Goal: Information Seeking & Learning: Learn about a topic

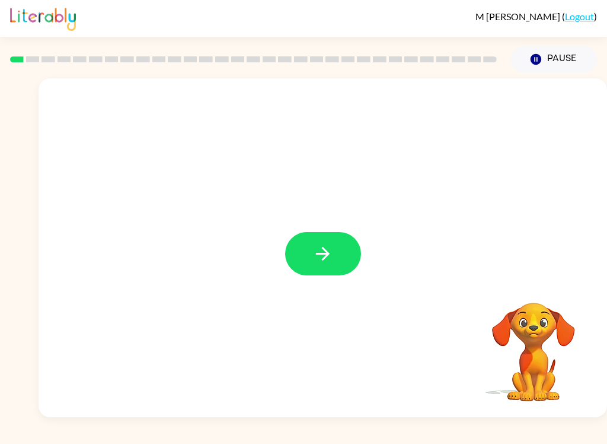
click at [343, 267] on button "button" at bounding box center [323, 253] width 76 height 43
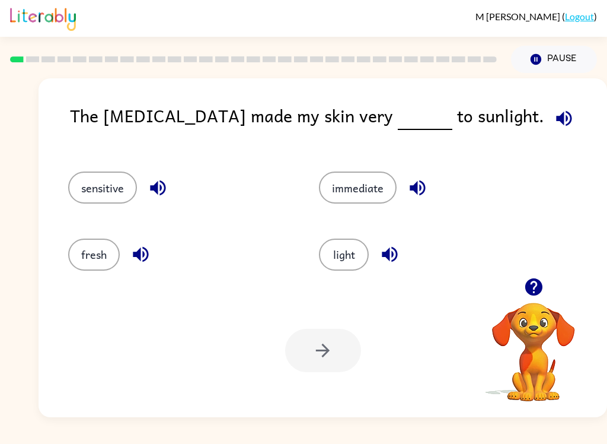
click at [554, 120] on icon "button" at bounding box center [564, 118] width 21 height 21
click at [79, 189] on button "sensitive" at bounding box center [102, 187] width 69 height 32
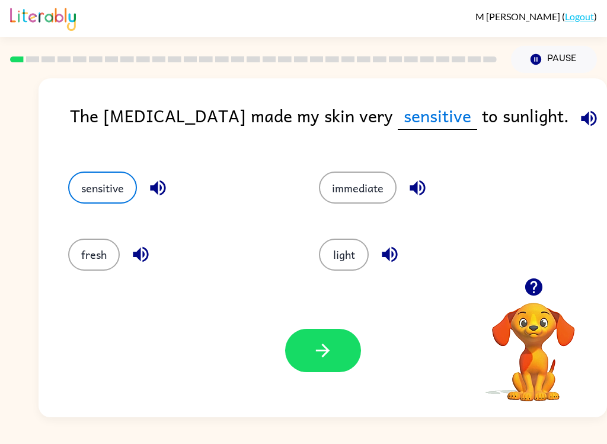
click at [330, 345] on icon "button" at bounding box center [322, 350] width 21 height 21
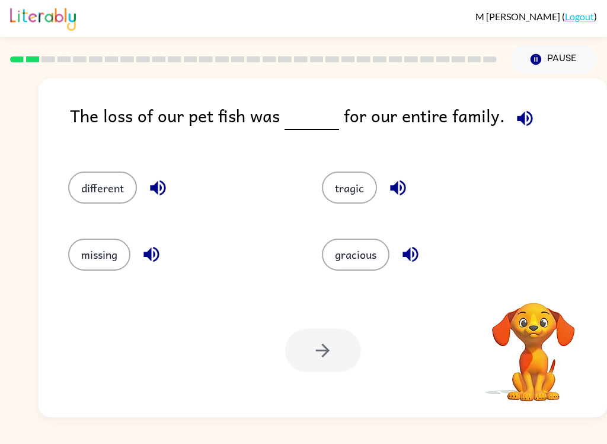
click at [527, 120] on icon "button" at bounding box center [525, 118] width 21 height 21
click at [525, 121] on icon "button" at bounding box center [524, 117] width 15 height 15
click at [360, 189] on button "tragic" at bounding box center [349, 187] width 55 height 32
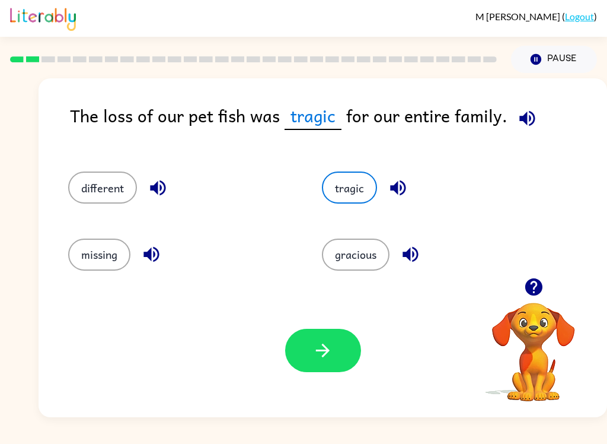
click at [331, 348] on icon "button" at bounding box center [322, 350] width 21 height 21
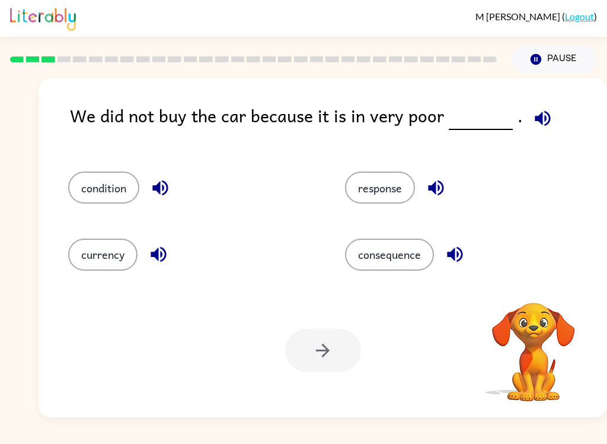
click at [535, 120] on icon "button" at bounding box center [542, 117] width 15 height 15
click at [171, 193] on icon "button" at bounding box center [160, 187] width 21 height 21
click at [163, 256] on icon "button" at bounding box center [158, 254] width 21 height 21
click at [448, 177] on div "response" at bounding box center [470, 187] width 250 height 32
click at [438, 184] on icon "button" at bounding box center [436, 187] width 21 height 21
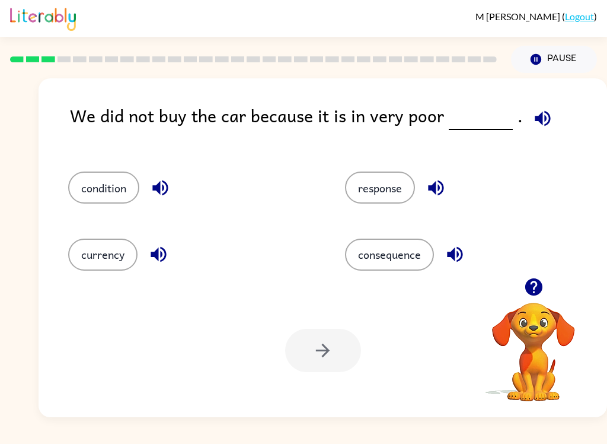
click at [465, 266] on button "button" at bounding box center [455, 254] width 30 height 30
click at [91, 188] on button "condition" at bounding box center [103, 187] width 71 height 32
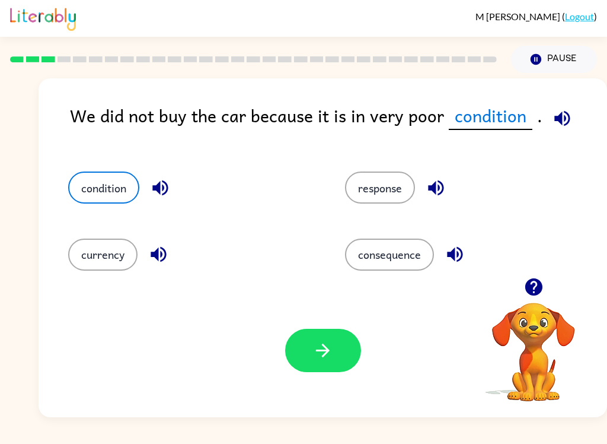
click at [352, 343] on button "button" at bounding box center [323, 349] width 76 height 43
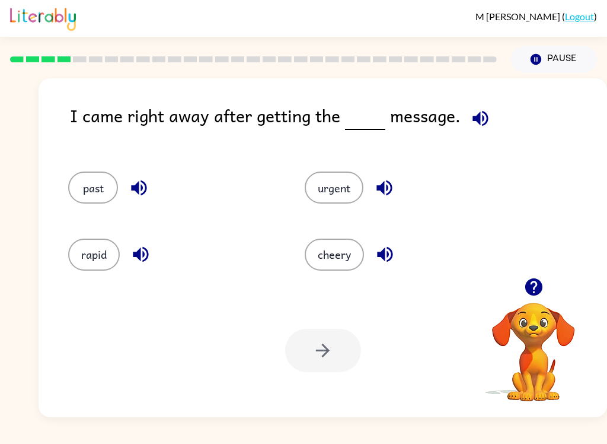
click at [484, 119] on icon "button" at bounding box center [480, 118] width 21 height 21
click at [143, 200] on button "button" at bounding box center [139, 188] width 30 height 30
click at [141, 262] on icon "button" at bounding box center [140, 254] width 21 height 21
click at [391, 176] on button "button" at bounding box center [384, 188] width 30 height 30
click at [397, 251] on button "button" at bounding box center [385, 254] width 30 height 30
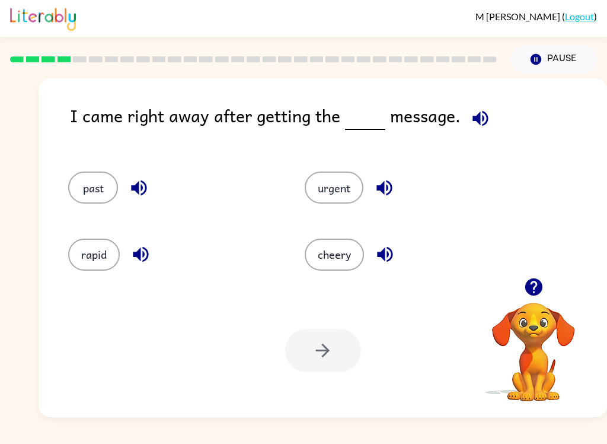
click at [349, 174] on button "urgent" at bounding box center [334, 187] width 59 height 32
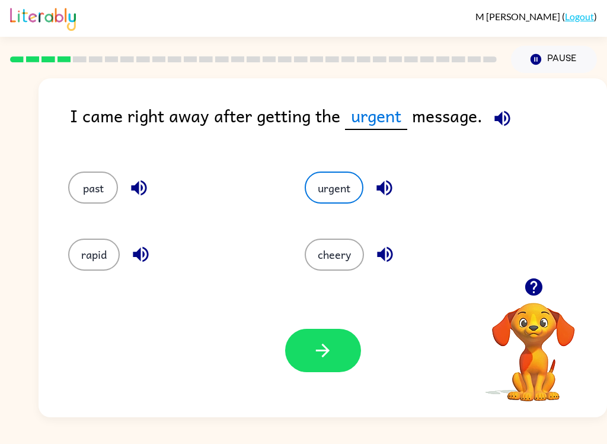
click at [345, 348] on button "button" at bounding box center [323, 349] width 76 height 43
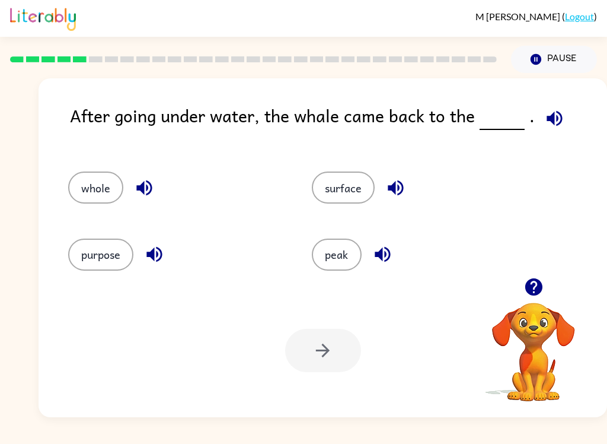
click at [555, 124] on icon "button" at bounding box center [554, 117] width 15 height 15
click at [139, 188] on icon "button" at bounding box center [143, 187] width 15 height 15
click at [143, 264] on button "button" at bounding box center [154, 254] width 30 height 30
click at [393, 248] on icon "button" at bounding box center [382, 254] width 21 height 21
click at [400, 179] on icon "button" at bounding box center [395, 187] width 21 height 21
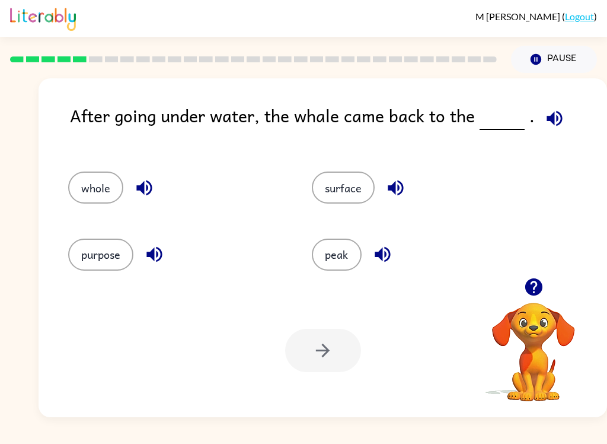
click at [362, 182] on button "surface" at bounding box center [343, 187] width 63 height 32
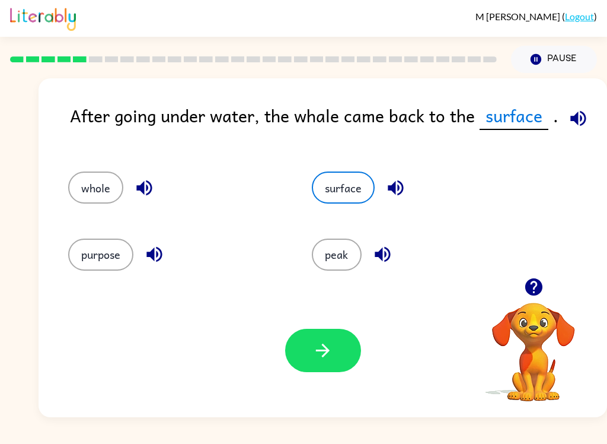
click at [339, 354] on button "button" at bounding box center [323, 349] width 76 height 43
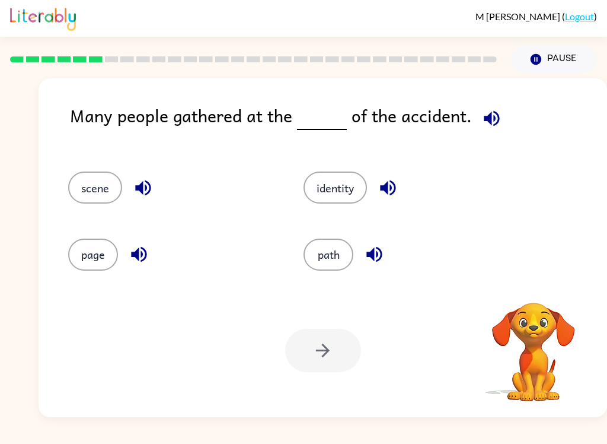
click at [495, 112] on icon "button" at bounding box center [491, 118] width 21 height 21
click at [134, 181] on icon "button" at bounding box center [143, 187] width 21 height 21
click at [133, 264] on icon "button" at bounding box center [139, 254] width 21 height 21
click at [395, 178] on icon "button" at bounding box center [388, 187] width 21 height 21
click at [380, 252] on icon "button" at bounding box center [374, 254] width 21 height 21
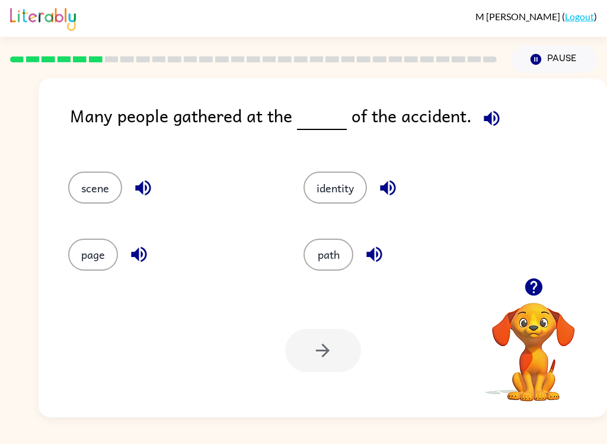
click at [78, 188] on button "scene" at bounding box center [95, 187] width 54 height 32
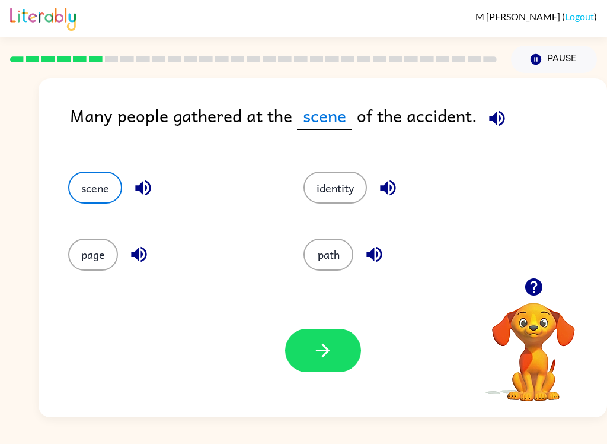
click at [505, 115] on icon "button" at bounding box center [497, 118] width 21 height 21
click at [345, 343] on button "button" at bounding box center [323, 349] width 76 height 43
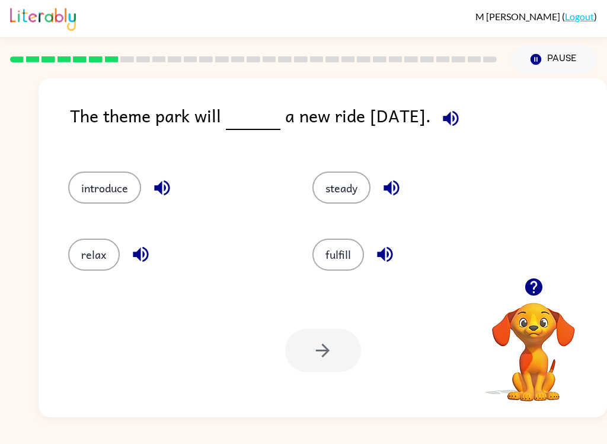
click at [461, 123] on icon "button" at bounding box center [451, 118] width 21 height 21
click at [157, 190] on icon "button" at bounding box center [161, 187] width 15 height 15
click at [127, 256] on button "button" at bounding box center [141, 254] width 30 height 30
click at [405, 181] on button "button" at bounding box center [392, 188] width 30 height 30
click at [393, 262] on icon "button" at bounding box center [385, 254] width 21 height 21
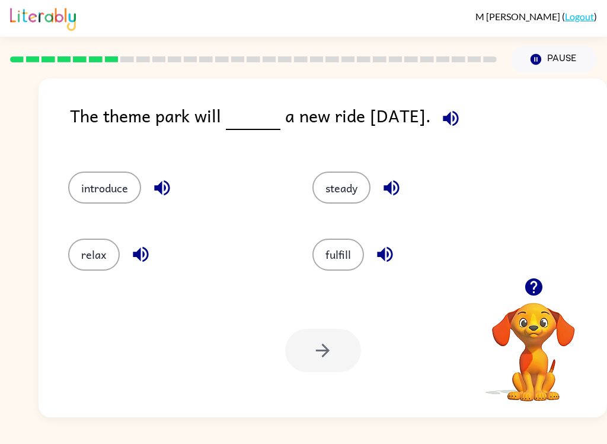
click at [96, 192] on button "introduce" at bounding box center [104, 187] width 73 height 32
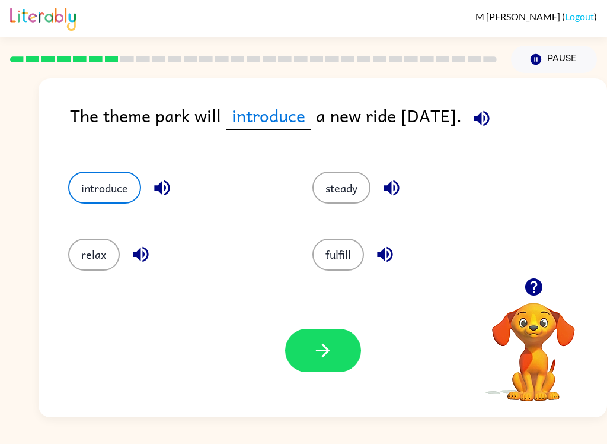
click at [342, 341] on button "button" at bounding box center [323, 349] width 76 height 43
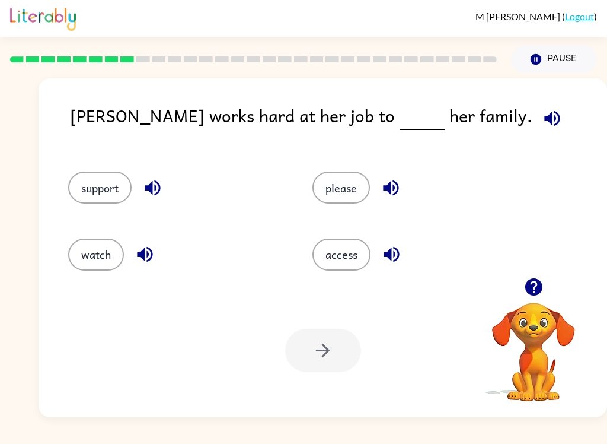
click at [544, 117] on icon "button" at bounding box center [551, 117] width 15 height 15
click at [398, 184] on icon "button" at bounding box center [390, 187] width 15 height 15
click at [397, 257] on icon "button" at bounding box center [391, 254] width 21 height 21
click at [153, 248] on icon "button" at bounding box center [145, 254] width 21 height 21
click at [163, 183] on icon "button" at bounding box center [152, 187] width 21 height 21
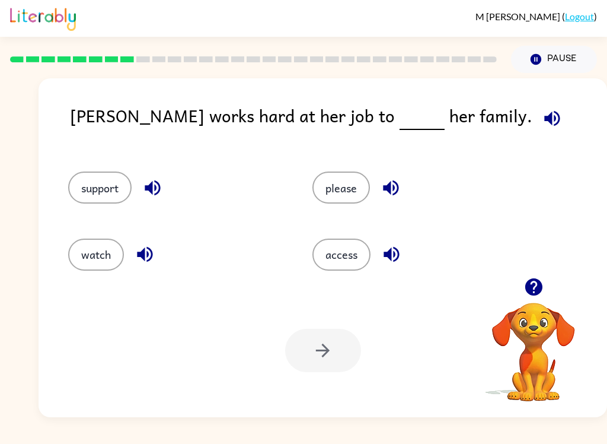
click at [94, 192] on button "support" at bounding box center [99, 187] width 63 height 32
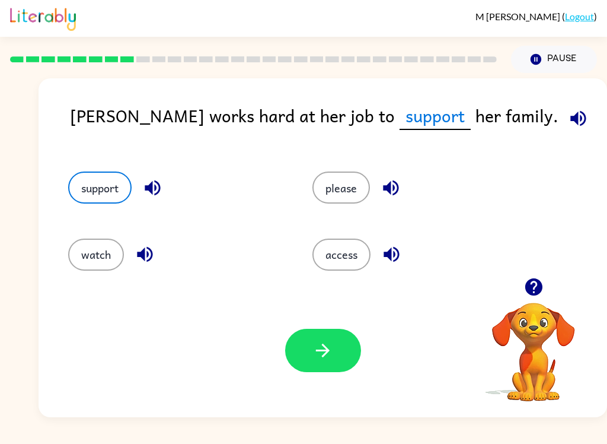
click at [324, 343] on icon "button" at bounding box center [322, 350] width 21 height 21
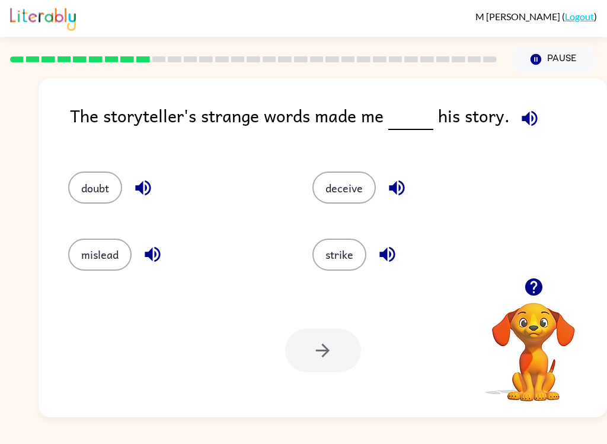
click at [530, 111] on icon "button" at bounding box center [529, 118] width 21 height 21
click at [148, 181] on icon "button" at bounding box center [143, 187] width 21 height 21
click at [166, 253] on button "button" at bounding box center [153, 254] width 30 height 30
click at [404, 189] on icon "button" at bounding box center [396, 187] width 15 height 15
click at [398, 254] on icon "button" at bounding box center [387, 254] width 21 height 21
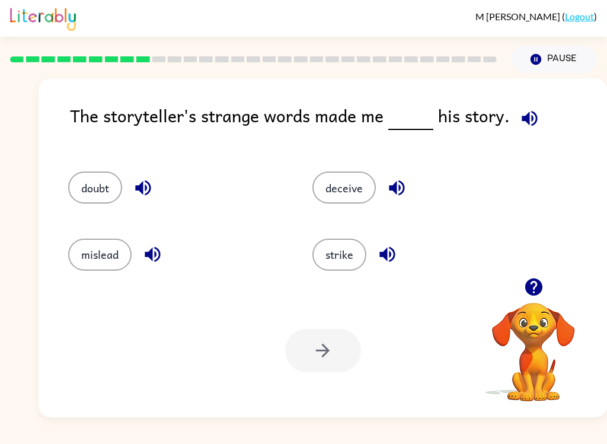
click at [130, 187] on button "button" at bounding box center [143, 188] width 30 height 30
click at [548, 107] on div "The storyteller's strange words made me his story." at bounding box center [338, 125] width 537 height 46
click at [529, 115] on icon "button" at bounding box center [529, 118] width 21 height 21
click at [534, 113] on icon "button" at bounding box center [529, 118] width 21 height 21
click at [151, 259] on icon "button" at bounding box center [152, 254] width 15 height 15
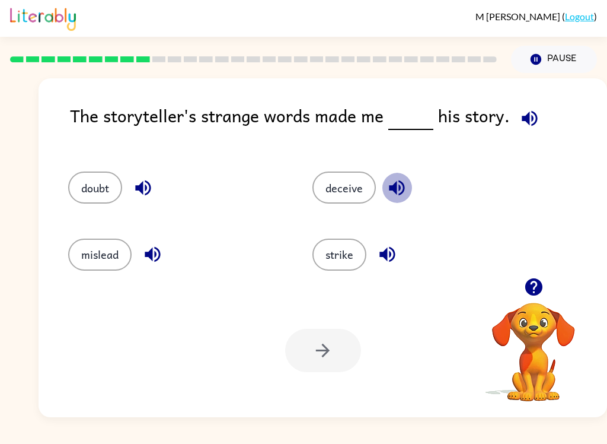
click at [402, 189] on icon "button" at bounding box center [397, 187] width 21 height 21
click at [390, 263] on icon "button" at bounding box center [387, 254] width 21 height 21
click at [111, 265] on button "mislead" at bounding box center [99, 254] width 63 height 32
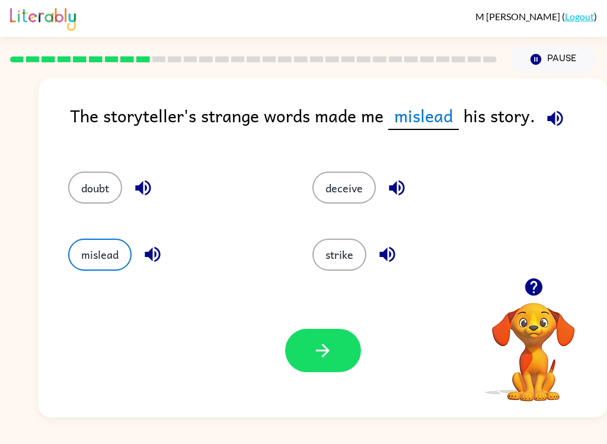
click at [331, 343] on icon "button" at bounding box center [322, 350] width 21 height 21
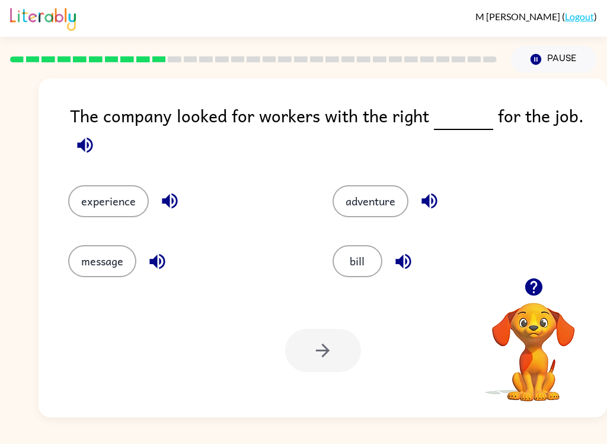
click at [94, 138] on icon "button" at bounding box center [85, 145] width 21 height 21
click at [154, 190] on div "experience" at bounding box center [186, 201] width 237 height 32
click at [174, 213] on button "button" at bounding box center [170, 201] width 30 height 30
click at [161, 266] on icon "button" at bounding box center [157, 261] width 21 height 21
click at [433, 196] on icon "button" at bounding box center [429, 200] width 15 height 15
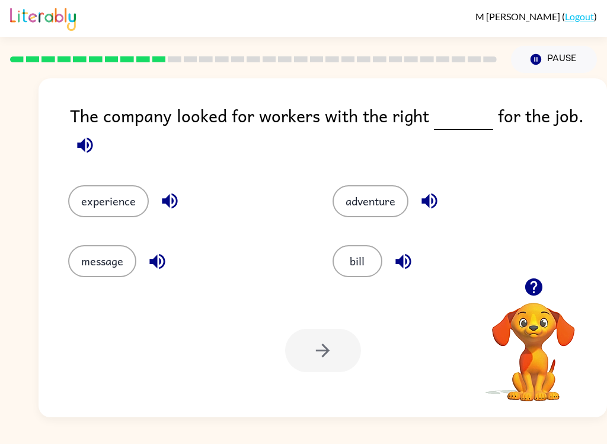
click at [406, 261] on icon "button" at bounding box center [402, 260] width 15 height 15
click at [120, 197] on button "experience" at bounding box center [108, 201] width 81 height 32
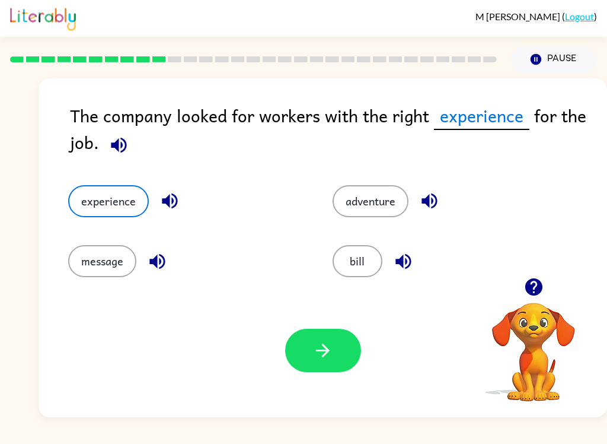
click at [317, 356] on icon "button" at bounding box center [322, 350] width 21 height 21
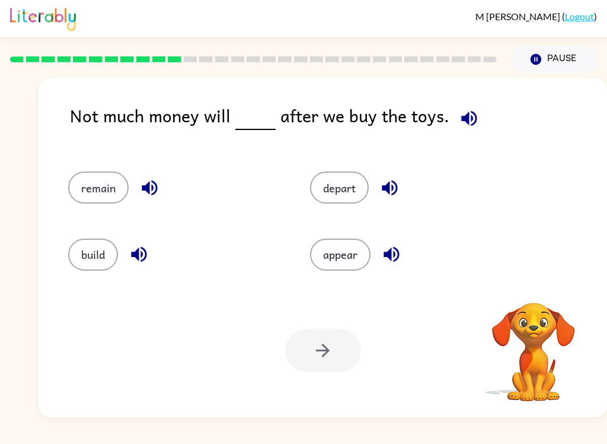
click at [468, 117] on icon "button" at bounding box center [469, 118] width 21 height 21
click at [154, 187] on icon "button" at bounding box center [149, 187] width 21 height 21
click at [142, 257] on icon "button" at bounding box center [138, 254] width 15 height 15
click at [388, 183] on icon "button" at bounding box center [389, 187] width 21 height 21
click at [399, 256] on icon "button" at bounding box center [391, 254] width 15 height 15
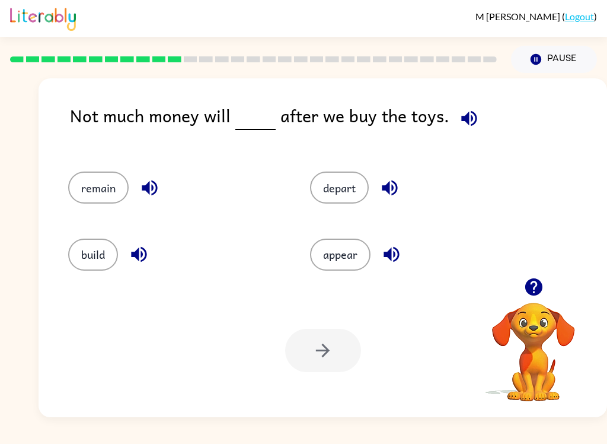
click at [396, 256] on icon "button" at bounding box center [391, 254] width 21 height 21
click at [104, 188] on button "remain" at bounding box center [98, 187] width 60 height 32
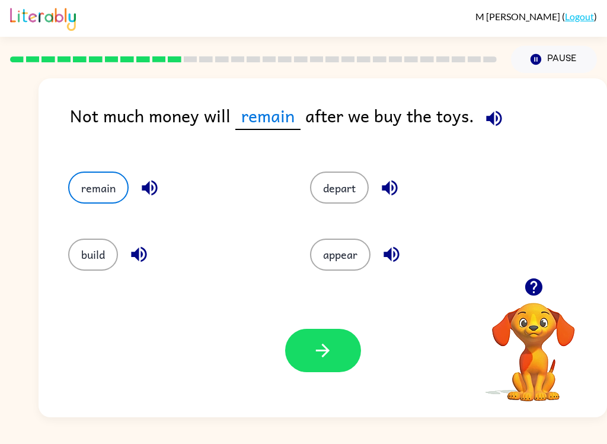
click at [329, 362] on button "button" at bounding box center [323, 349] width 76 height 43
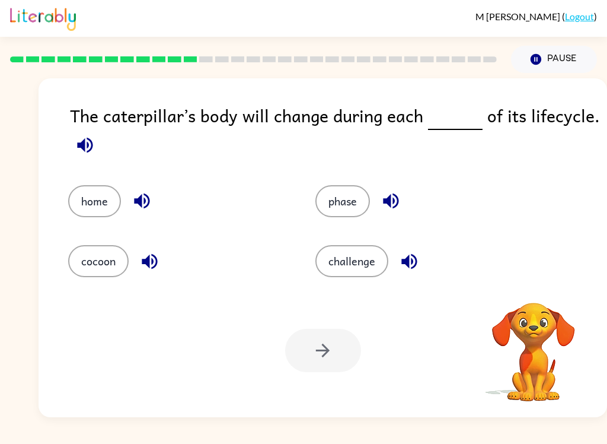
click at [91, 154] on icon "button" at bounding box center [85, 145] width 21 height 21
click at [146, 199] on icon "button" at bounding box center [142, 200] width 21 height 21
click at [170, 249] on div "cocoon" at bounding box center [178, 261] width 220 height 32
click at [157, 260] on icon "button" at bounding box center [149, 260] width 15 height 15
click at [396, 203] on icon "button" at bounding box center [391, 200] width 21 height 21
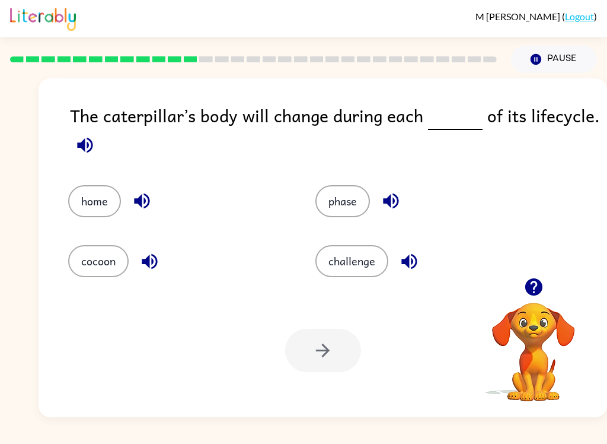
click at [418, 259] on icon "button" at bounding box center [409, 261] width 21 height 21
click at [345, 196] on button "phase" at bounding box center [342, 201] width 55 height 32
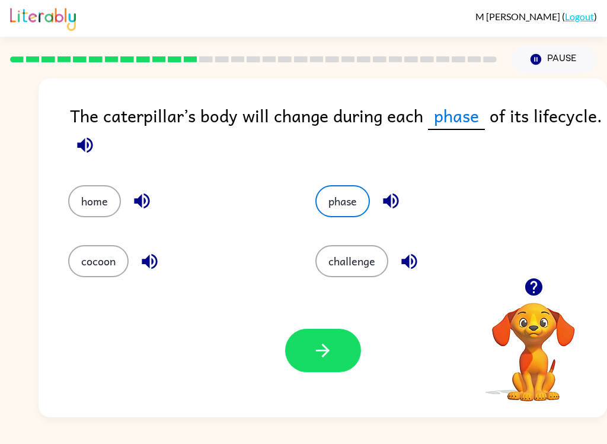
click at [337, 352] on button "button" at bounding box center [323, 349] width 76 height 43
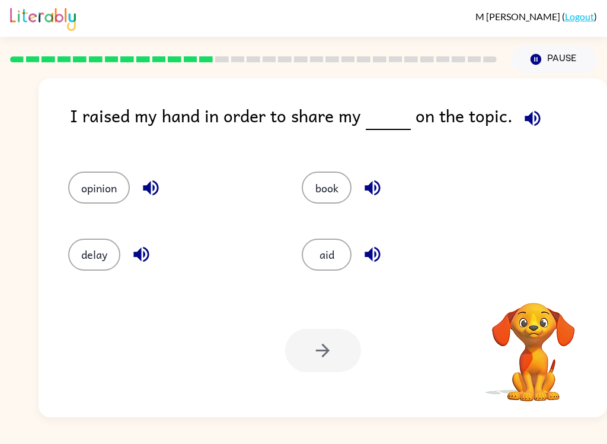
click at [527, 117] on icon "button" at bounding box center [532, 117] width 15 height 15
click at [164, 178] on div "opinion" at bounding box center [171, 187] width 206 height 32
click at [162, 178] on button "button" at bounding box center [151, 188] width 30 height 30
click at [160, 185] on icon "button" at bounding box center [151, 187] width 21 height 21
click at [154, 189] on icon "button" at bounding box center [150, 187] width 15 height 15
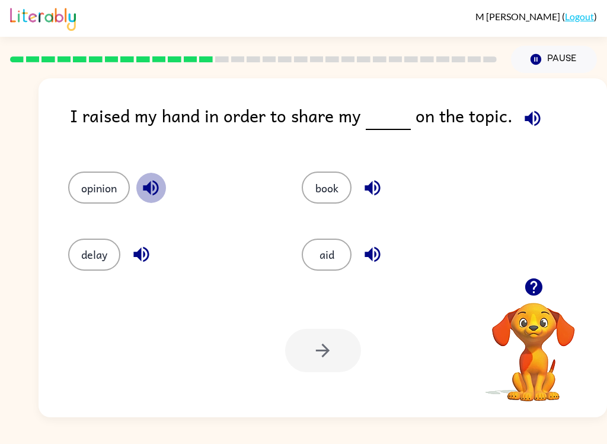
click at [165, 183] on button "button" at bounding box center [151, 188] width 30 height 30
click at [151, 252] on icon "button" at bounding box center [141, 254] width 21 height 21
click at [375, 199] on button "button" at bounding box center [373, 188] width 30 height 30
click at [381, 249] on icon "button" at bounding box center [372, 254] width 21 height 21
click at [105, 174] on button "opinion" at bounding box center [99, 187] width 62 height 32
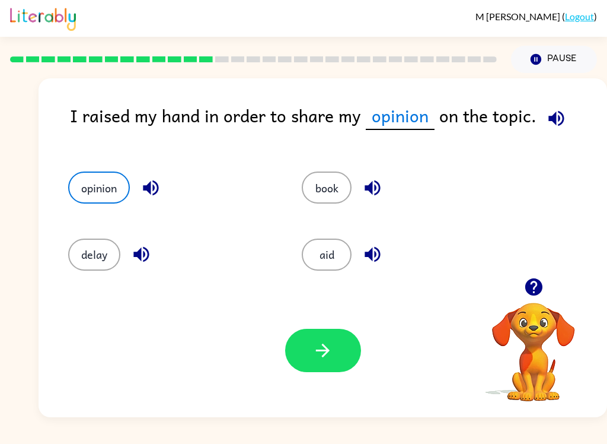
click at [318, 353] on icon "button" at bounding box center [322, 350] width 21 height 21
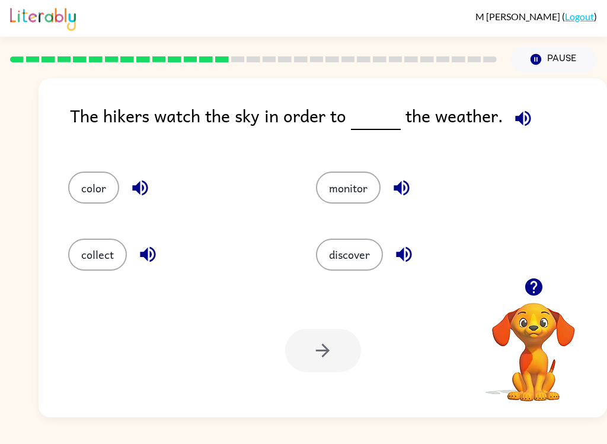
click at [519, 123] on icon "button" at bounding box center [523, 118] width 21 height 21
click at [145, 190] on icon "button" at bounding box center [140, 187] width 21 height 21
click at [161, 251] on button "button" at bounding box center [148, 254] width 30 height 30
click at [399, 190] on icon "button" at bounding box center [401, 187] width 15 height 15
click at [409, 253] on icon "button" at bounding box center [404, 254] width 21 height 21
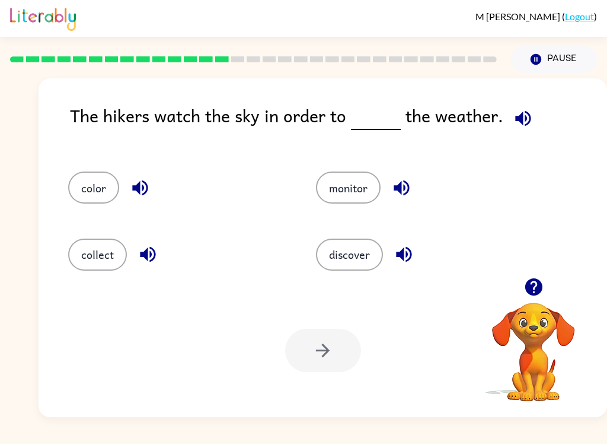
click at [349, 199] on button "monitor" at bounding box center [348, 187] width 65 height 32
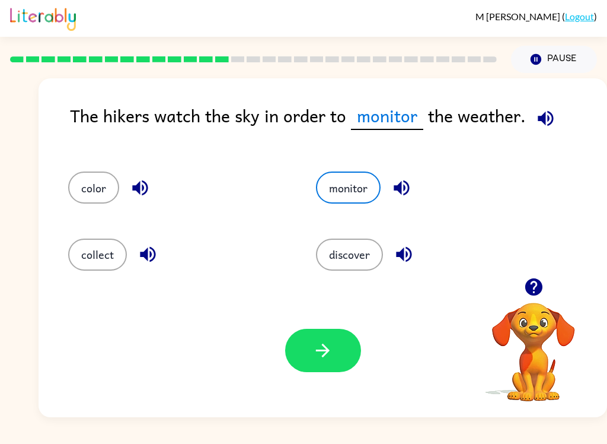
click at [330, 346] on icon "button" at bounding box center [322, 350] width 21 height 21
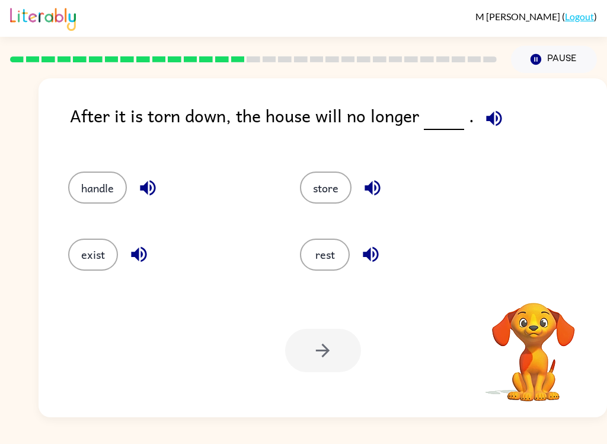
click at [485, 114] on icon "button" at bounding box center [494, 118] width 21 height 21
click at [152, 183] on icon "button" at bounding box center [147, 187] width 15 height 15
click at [147, 260] on icon "button" at bounding box center [139, 254] width 21 height 21
click at [371, 193] on icon "button" at bounding box center [372, 187] width 15 height 15
click at [378, 255] on icon "button" at bounding box center [370, 254] width 15 height 15
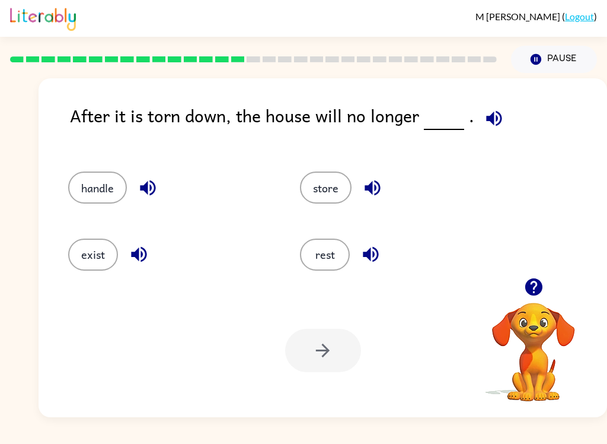
click at [103, 243] on button "exist" at bounding box center [93, 254] width 50 height 32
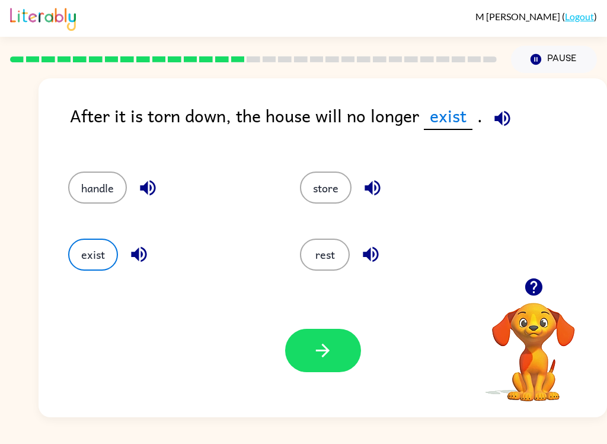
click at [312, 343] on icon "button" at bounding box center [322, 350] width 21 height 21
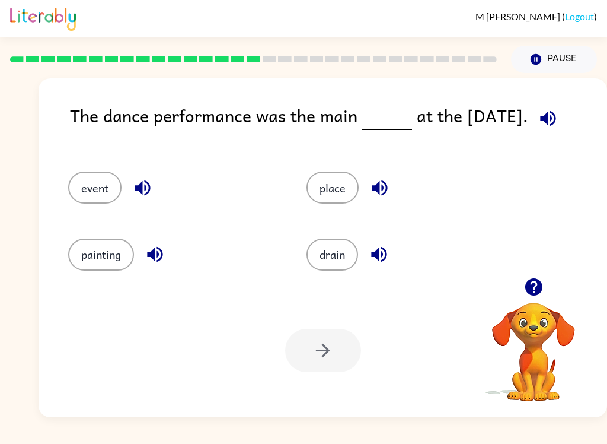
click at [557, 111] on icon "button" at bounding box center [548, 118] width 21 height 21
click at [143, 181] on icon "button" at bounding box center [142, 187] width 21 height 21
click at [162, 250] on icon "button" at bounding box center [155, 254] width 21 height 21
click at [162, 257] on icon "button" at bounding box center [154, 254] width 15 height 15
click at [381, 187] on icon "button" at bounding box center [379, 187] width 21 height 21
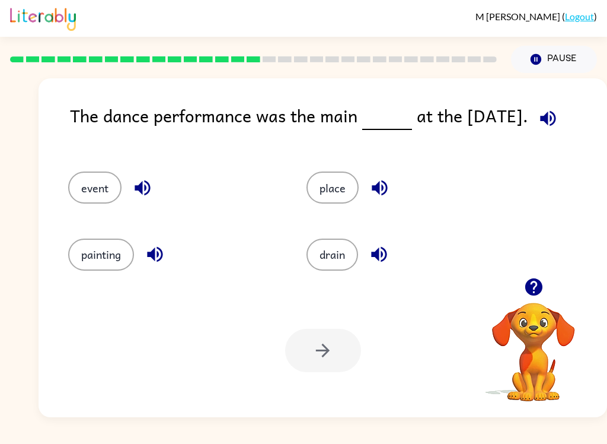
click at [381, 260] on icon "button" at bounding box center [379, 254] width 21 height 21
click at [566, 95] on div "The dance performance was the main at the [DATE]. event place painting drain Yo…" at bounding box center [323, 247] width 569 height 339
click at [544, 125] on icon "button" at bounding box center [548, 118] width 21 height 21
click at [90, 180] on button "event" at bounding box center [94, 187] width 53 height 32
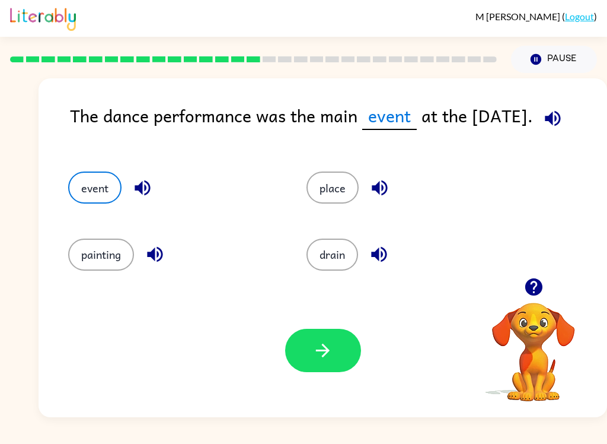
click at [304, 349] on button "button" at bounding box center [323, 349] width 76 height 43
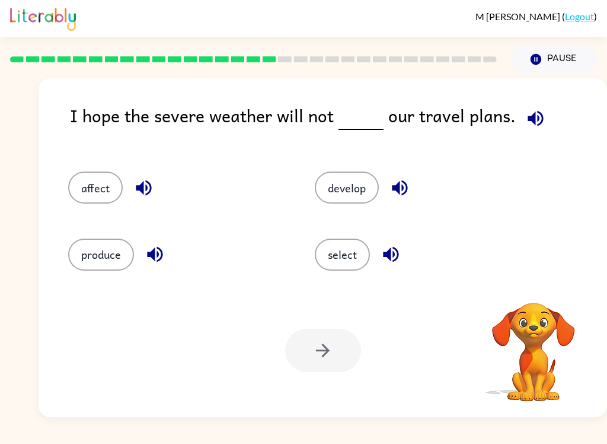
click at [533, 118] on icon "button" at bounding box center [535, 117] width 15 height 15
click at [138, 186] on icon "button" at bounding box center [143, 187] width 15 height 15
click at [164, 261] on icon "button" at bounding box center [155, 254] width 21 height 21
click at [399, 193] on icon "button" at bounding box center [399, 187] width 15 height 15
click at [399, 264] on icon "button" at bounding box center [391, 254] width 21 height 21
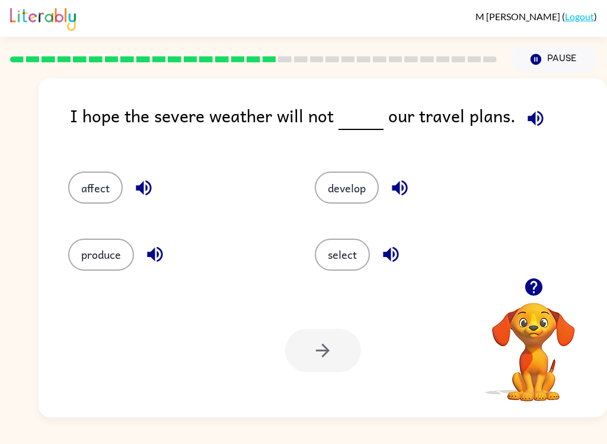
click at [105, 187] on button "affect" at bounding box center [95, 187] width 55 height 32
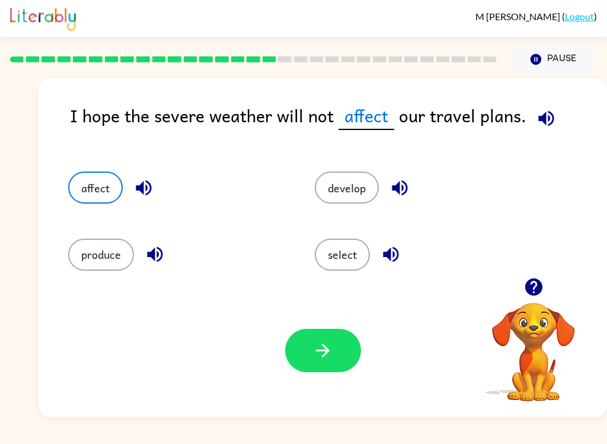
click at [334, 346] on button "button" at bounding box center [323, 349] width 76 height 43
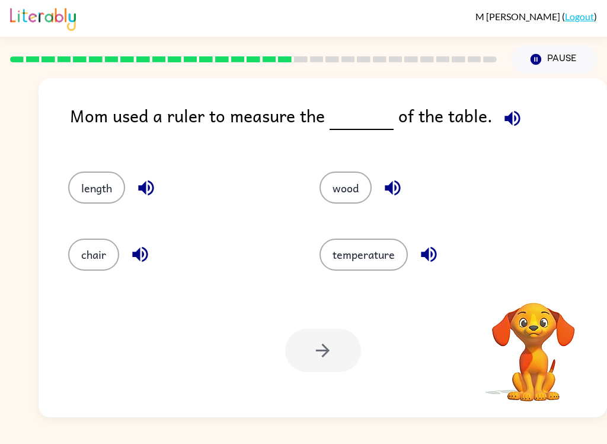
click at [509, 110] on icon "button" at bounding box center [512, 118] width 21 height 21
click at [503, 110] on icon "button" at bounding box center [512, 118] width 21 height 21
click at [510, 109] on icon "button" at bounding box center [512, 118] width 21 height 21
click at [508, 111] on icon "button" at bounding box center [512, 118] width 21 height 21
click at [514, 113] on icon "button" at bounding box center [512, 118] width 21 height 21
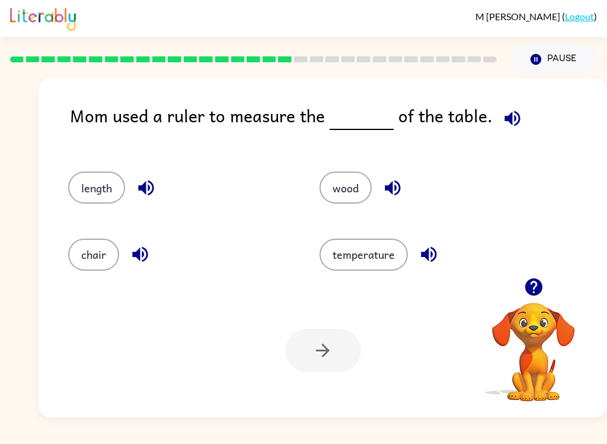
click at [511, 121] on icon "button" at bounding box center [512, 118] width 21 height 21
click at [146, 187] on icon "button" at bounding box center [145, 187] width 15 height 15
click at [151, 247] on icon "button" at bounding box center [140, 254] width 21 height 21
click at [395, 189] on icon "button" at bounding box center [392, 187] width 15 height 15
click at [440, 253] on button "button" at bounding box center [429, 254] width 30 height 30
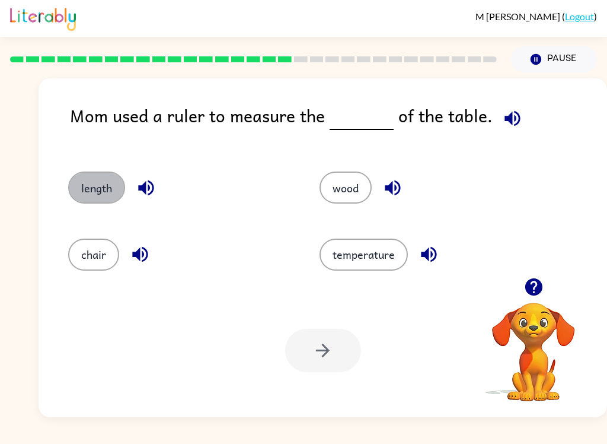
click at [102, 183] on button "length" at bounding box center [96, 187] width 57 height 32
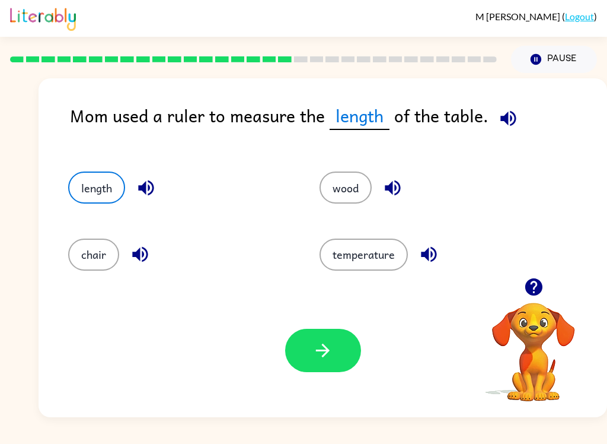
click at [310, 349] on button "button" at bounding box center [323, 349] width 76 height 43
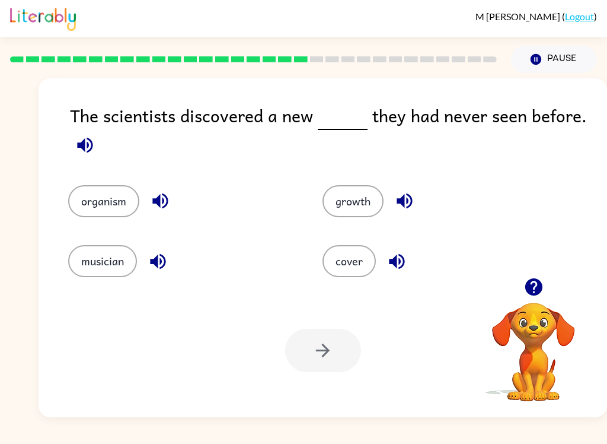
click at [98, 148] on button "button" at bounding box center [85, 145] width 30 height 30
click at [168, 202] on icon "button" at bounding box center [159, 200] width 15 height 15
click at [164, 260] on icon "button" at bounding box center [158, 261] width 21 height 21
click at [413, 199] on icon "button" at bounding box center [404, 200] width 21 height 21
click at [391, 261] on icon "button" at bounding box center [396, 260] width 15 height 15
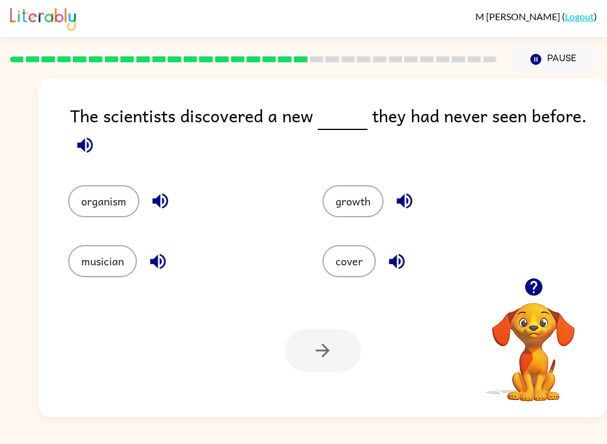
click at [161, 192] on icon "button" at bounding box center [160, 200] width 21 height 21
click at [406, 202] on icon "button" at bounding box center [404, 200] width 21 height 21
click at [126, 186] on button "organism" at bounding box center [103, 201] width 71 height 32
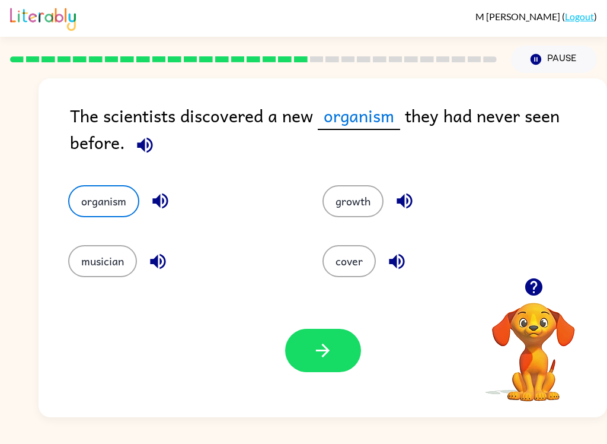
click at [334, 355] on button "button" at bounding box center [323, 349] width 76 height 43
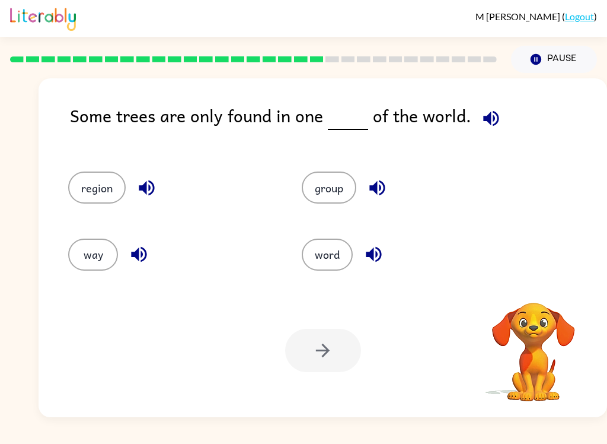
click at [485, 119] on icon "button" at bounding box center [490, 117] width 15 height 15
click at [147, 183] on icon "button" at bounding box center [146, 187] width 21 height 21
click at [143, 255] on icon "button" at bounding box center [139, 254] width 21 height 21
click at [377, 188] on icon "button" at bounding box center [376, 187] width 15 height 15
click at [384, 253] on button "button" at bounding box center [374, 254] width 30 height 30
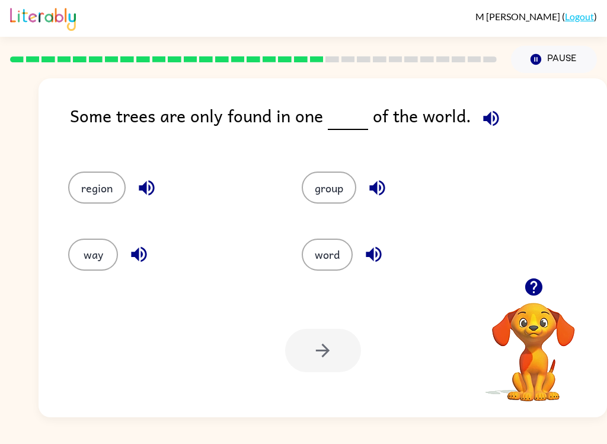
click at [341, 185] on button "group" at bounding box center [329, 187] width 55 height 32
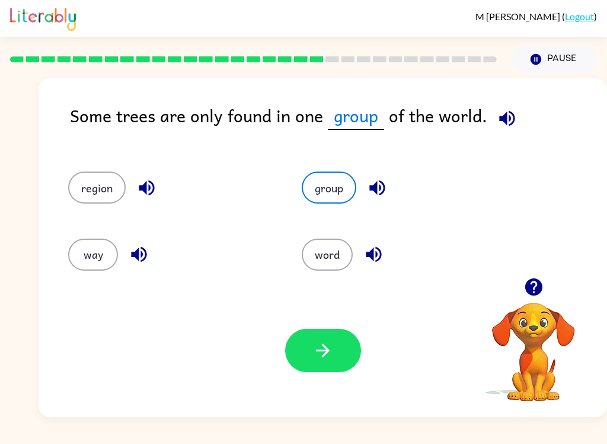
click at [502, 118] on icon "button" at bounding box center [506, 117] width 15 height 15
click at [506, 123] on icon "button" at bounding box center [507, 118] width 21 height 21
click at [99, 192] on button "region" at bounding box center [97, 187] width 58 height 32
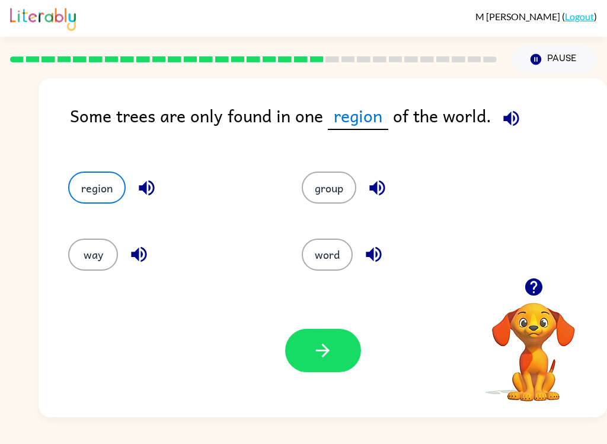
click at [505, 127] on icon "button" at bounding box center [511, 118] width 21 height 21
click at [508, 123] on icon "button" at bounding box center [510, 117] width 15 height 15
click at [334, 346] on button "button" at bounding box center [323, 349] width 76 height 43
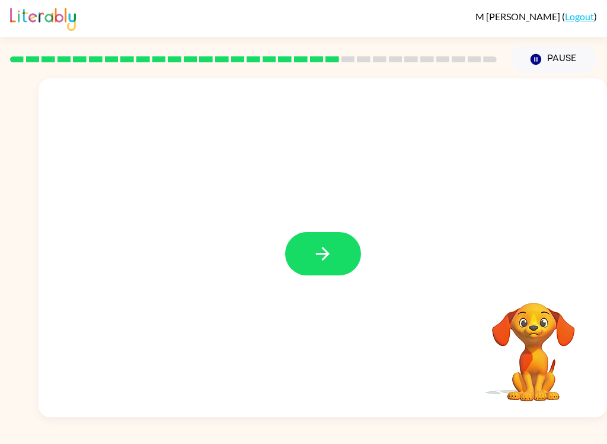
click at [327, 256] on icon "button" at bounding box center [323, 254] width 14 height 14
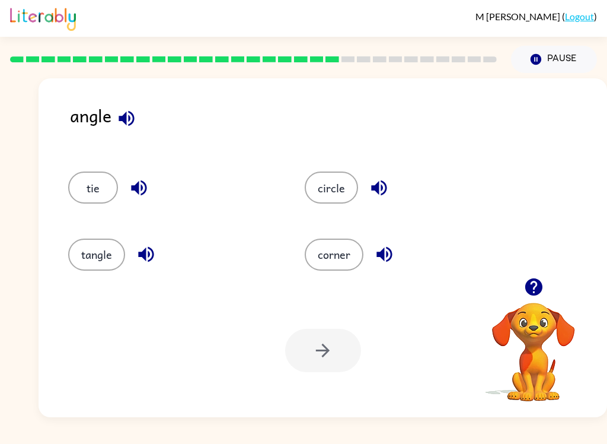
click at [123, 114] on icon "button" at bounding box center [126, 118] width 21 height 21
click at [145, 182] on icon "button" at bounding box center [139, 187] width 21 height 21
click at [160, 250] on button "button" at bounding box center [146, 254] width 30 height 30
click at [376, 185] on icon "button" at bounding box center [378, 187] width 15 height 15
click at [388, 253] on icon "button" at bounding box center [384, 254] width 21 height 21
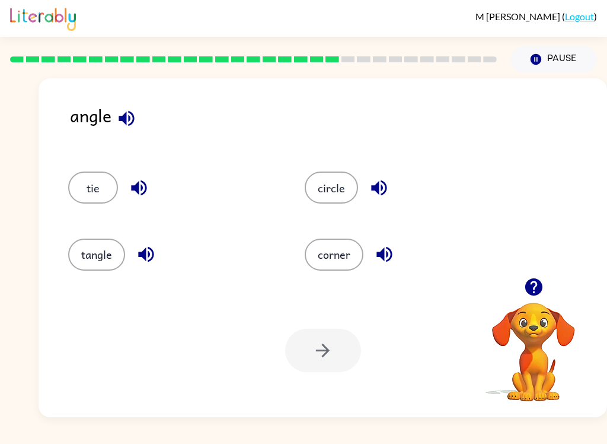
click at [343, 260] on button "corner" at bounding box center [334, 254] width 59 height 32
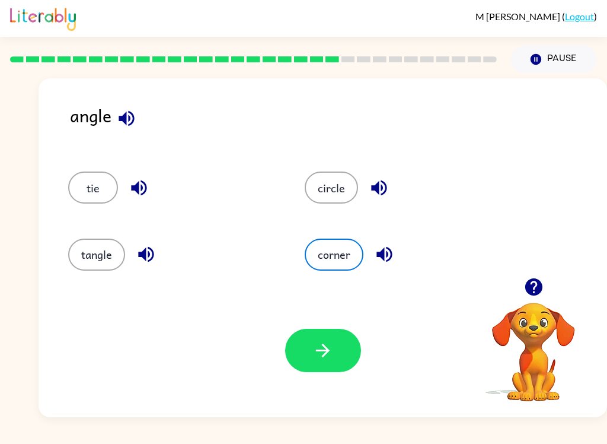
click at [329, 358] on icon "button" at bounding box center [322, 350] width 21 height 21
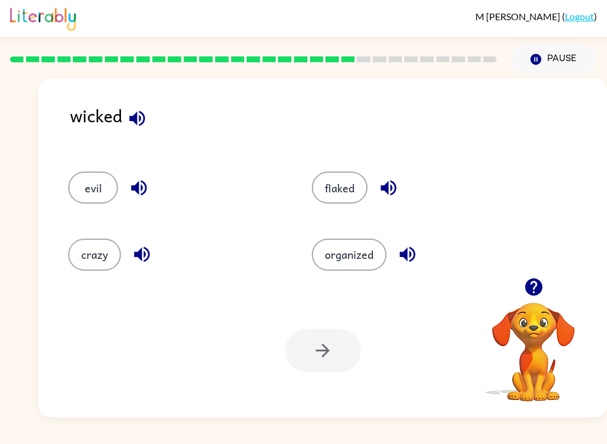
click at [138, 108] on button "button" at bounding box center [137, 118] width 30 height 30
click at [144, 188] on icon "button" at bounding box center [139, 187] width 21 height 21
click at [147, 257] on icon "button" at bounding box center [142, 254] width 21 height 21
click at [392, 187] on icon "button" at bounding box center [388, 187] width 15 height 15
click at [414, 248] on icon "button" at bounding box center [407, 254] width 21 height 21
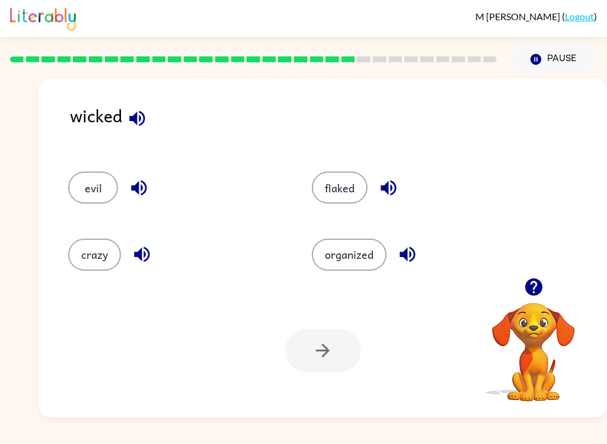
click at [100, 187] on button "evil" at bounding box center [93, 187] width 50 height 32
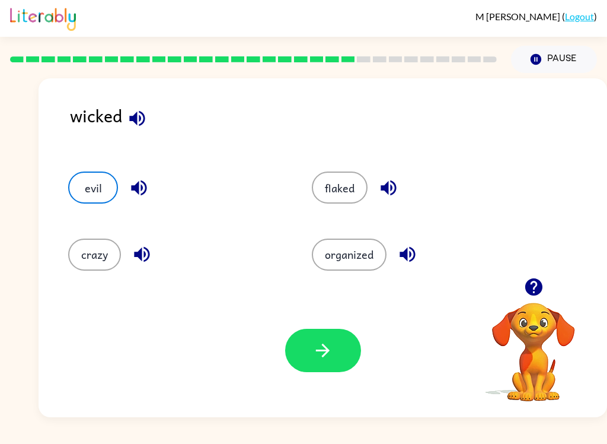
click at [321, 352] on icon "button" at bounding box center [322, 350] width 21 height 21
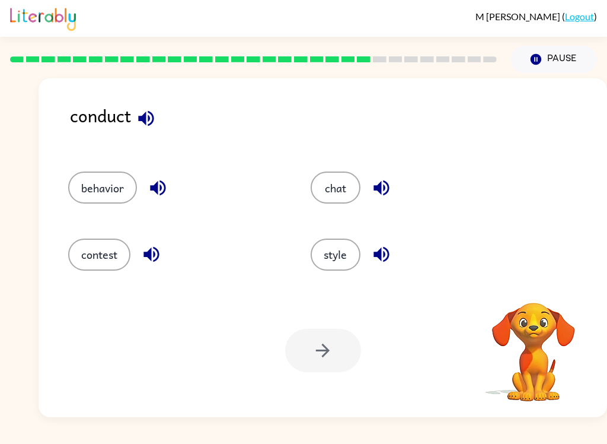
click at [150, 114] on icon "button" at bounding box center [146, 118] width 21 height 21
click at [148, 106] on button "button" at bounding box center [146, 118] width 30 height 30
click at [149, 111] on icon "button" at bounding box center [146, 118] width 21 height 21
click at [160, 174] on button "button" at bounding box center [158, 188] width 30 height 30
click at [158, 248] on icon "button" at bounding box center [151, 254] width 21 height 21
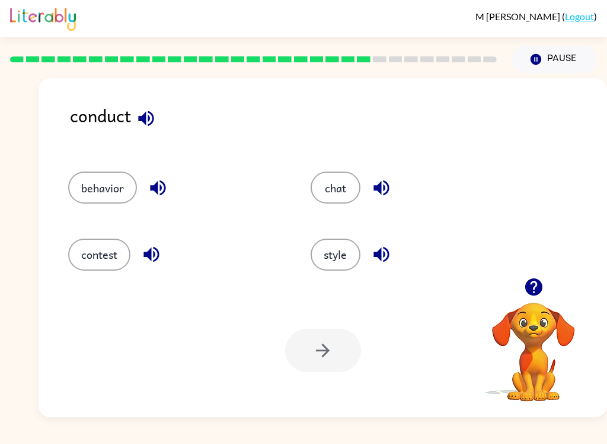
click at [391, 189] on icon "button" at bounding box center [381, 187] width 21 height 21
click at [390, 259] on icon "button" at bounding box center [381, 254] width 21 height 21
click at [147, 116] on icon "button" at bounding box center [146, 118] width 21 height 21
click at [163, 198] on icon "button" at bounding box center [158, 187] width 21 height 21
click at [163, 185] on icon "button" at bounding box center [158, 187] width 21 height 21
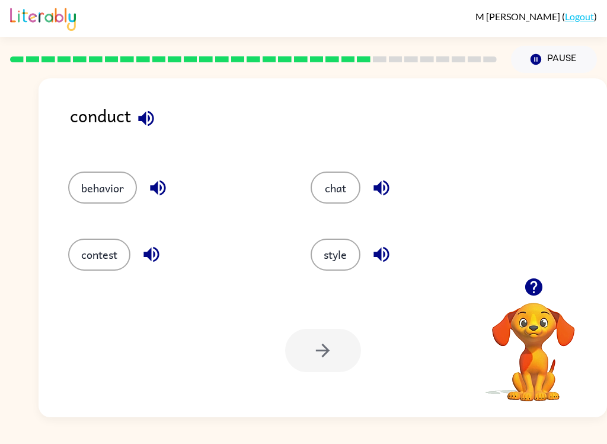
click at [150, 252] on icon "button" at bounding box center [150, 254] width 15 height 15
click at [148, 258] on icon "button" at bounding box center [151, 254] width 21 height 21
click at [394, 186] on button "button" at bounding box center [381, 188] width 30 height 30
click at [378, 253] on icon "button" at bounding box center [381, 254] width 15 height 15
click at [147, 118] on icon "button" at bounding box center [146, 118] width 21 height 21
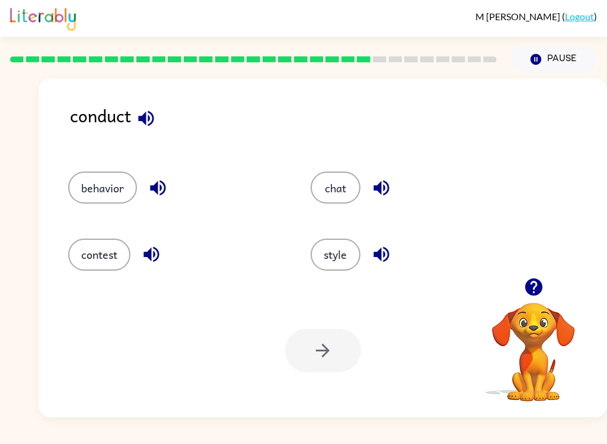
click at [109, 191] on button "behavior" at bounding box center [102, 187] width 69 height 32
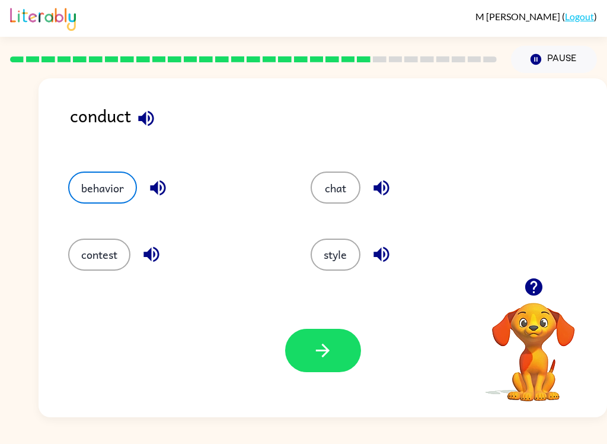
click at [317, 365] on button "button" at bounding box center [323, 349] width 76 height 43
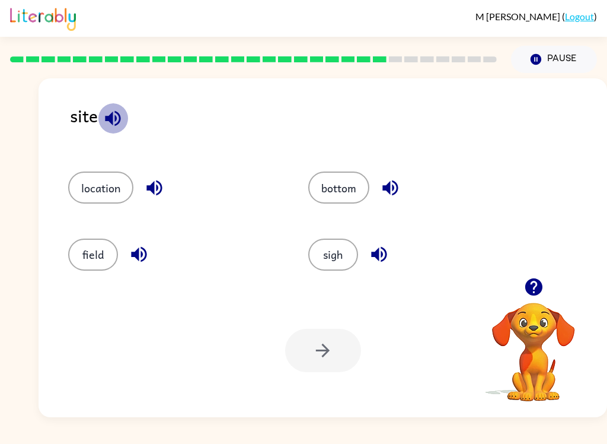
click at [112, 109] on icon "button" at bounding box center [113, 118] width 21 height 21
click at [157, 187] on icon "button" at bounding box center [154, 187] width 21 height 21
click at [141, 268] on button "button" at bounding box center [139, 254] width 30 height 30
click at [388, 184] on icon "button" at bounding box center [389, 187] width 15 height 15
click at [374, 247] on icon "button" at bounding box center [379, 254] width 21 height 21
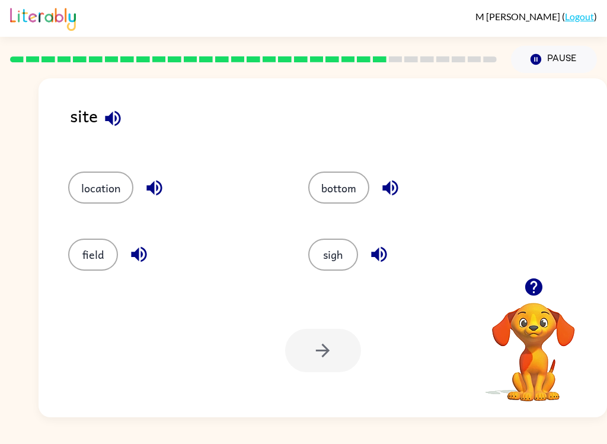
click at [93, 182] on button "location" at bounding box center [100, 187] width 65 height 32
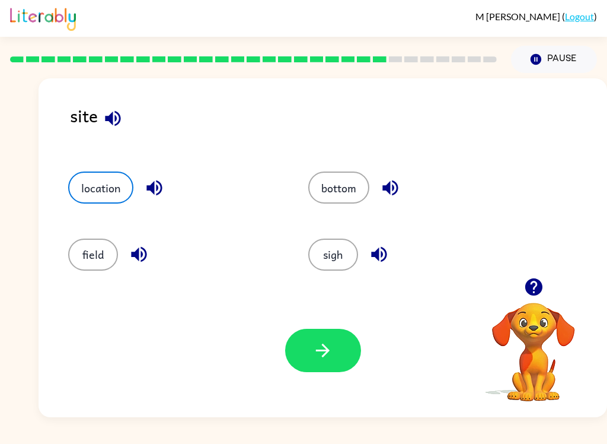
click at [321, 362] on button "button" at bounding box center [323, 349] width 76 height 43
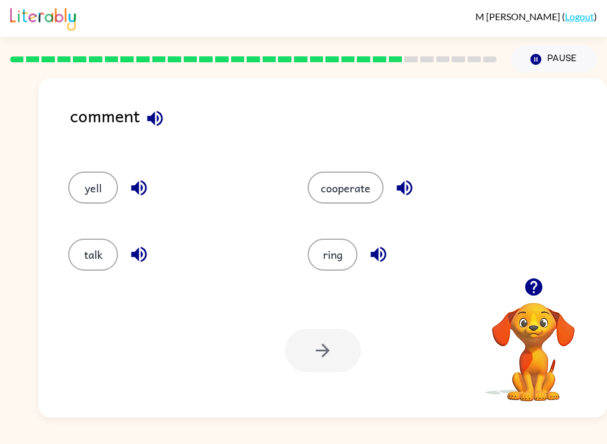
click at [147, 121] on icon "button" at bounding box center [155, 118] width 21 height 21
click at [145, 180] on icon "button" at bounding box center [139, 187] width 21 height 21
click at [144, 261] on icon "button" at bounding box center [139, 254] width 21 height 21
click at [384, 257] on icon "button" at bounding box center [378, 254] width 21 height 21
click at [407, 187] on icon "button" at bounding box center [404, 187] width 15 height 15
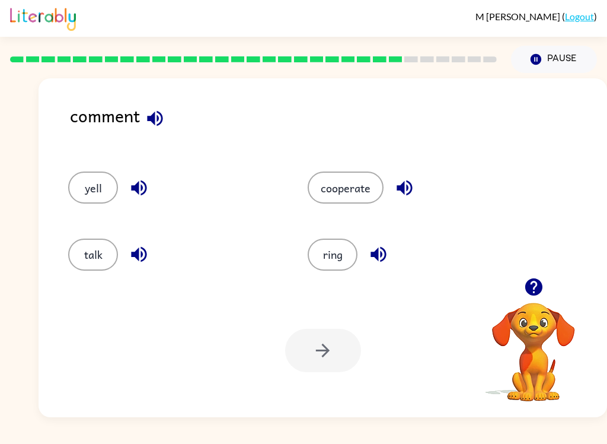
click at [327, 352] on div at bounding box center [323, 349] width 76 height 43
click at [94, 253] on button "talk" at bounding box center [93, 254] width 50 height 32
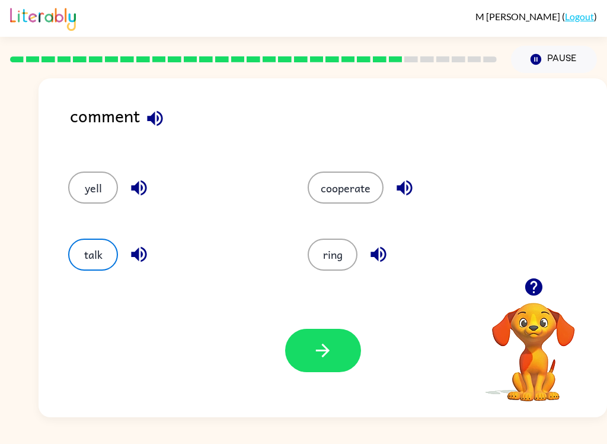
click at [97, 263] on button "talk" at bounding box center [93, 254] width 50 height 32
click at [318, 352] on icon "button" at bounding box center [322, 350] width 21 height 21
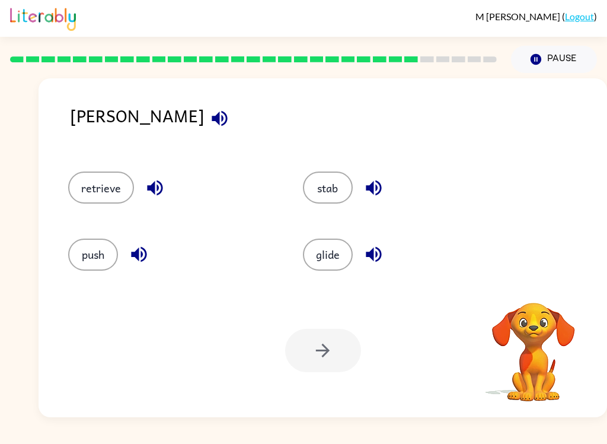
click at [212, 118] on icon "button" at bounding box center [219, 117] width 15 height 15
click at [152, 180] on icon "button" at bounding box center [155, 187] width 21 height 21
click at [145, 253] on icon "button" at bounding box center [138, 254] width 15 height 15
click at [388, 176] on div "stab" at bounding box center [407, 187] width 208 height 32
click at [382, 178] on icon "button" at bounding box center [373, 187] width 21 height 21
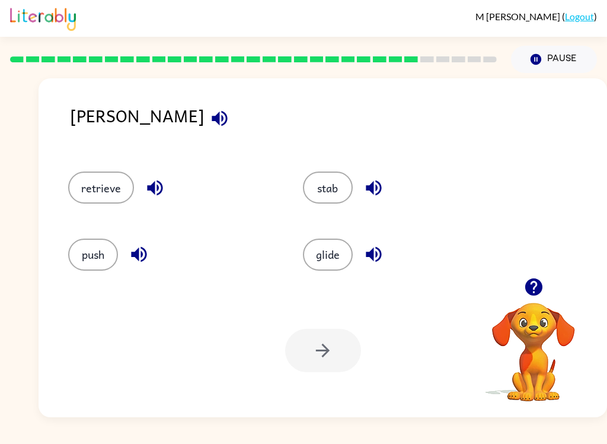
click at [378, 259] on icon "button" at bounding box center [373, 254] width 21 height 21
click at [98, 251] on button "push" at bounding box center [93, 254] width 50 height 32
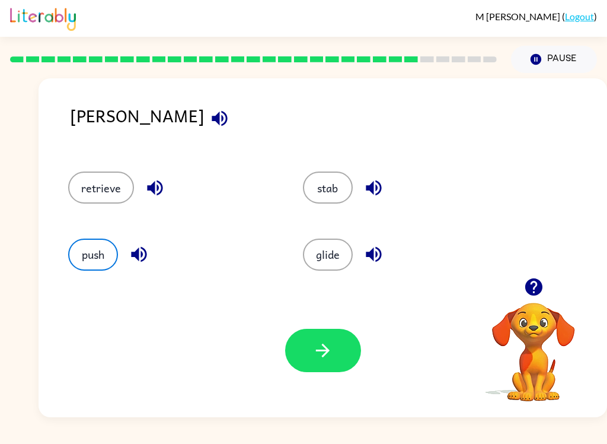
click at [212, 116] on icon "button" at bounding box center [219, 117] width 15 height 15
click at [94, 250] on button "push" at bounding box center [93, 254] width 50 height 32
click at [336, 364] on button "button" at bounding box center [323, 349] width 76 height 43
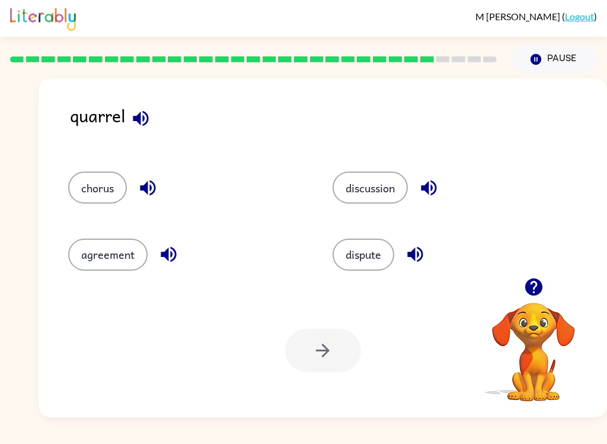
click at [138, 120] on icon "button" at bounding box center [140, 117] width 15 height 15
click at [148, 192] on icon "button" at bounding box center [147, 187] width 15 height 15
click at [178, 256] on icon "button" at bounding box center [168, 254] width 21 height 21
click at [444, 187] on button "button" at bounding box center [429, 188] width 30 height 30
click at [420, 257] on icon "button" at bounding box center [414, 254] width 15 height 15
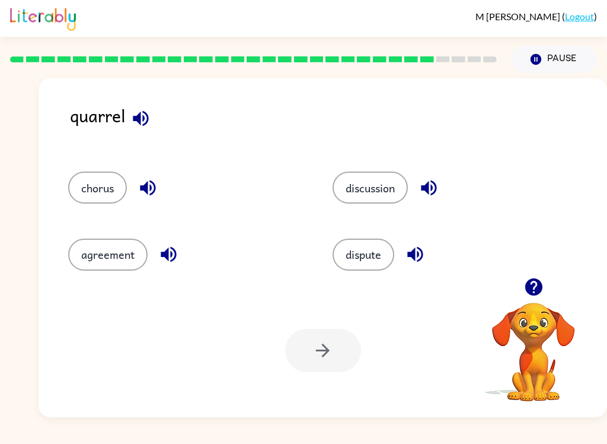
click at [147, 115] on icon "button" at bounding box center [140, 117] width 15 height 15
click at [155, 180] on icon "button" at bounding box center [148, 187] width 21 height 21
click at [102, 183] on button "chorus" at bounding box center [97, 187] width 59 height 32
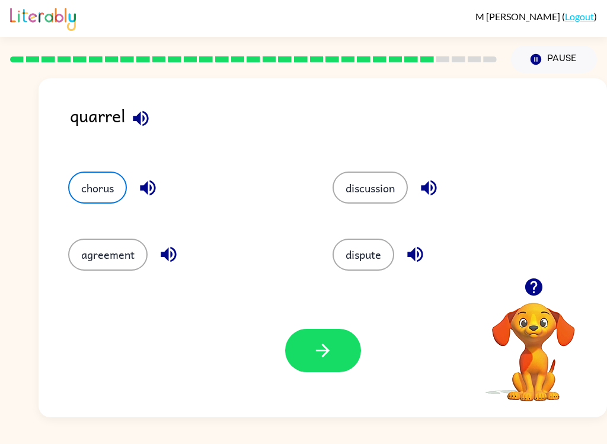
click at [315, 359] on icon "button" at bounding box center [322, 350] width 21 height 21
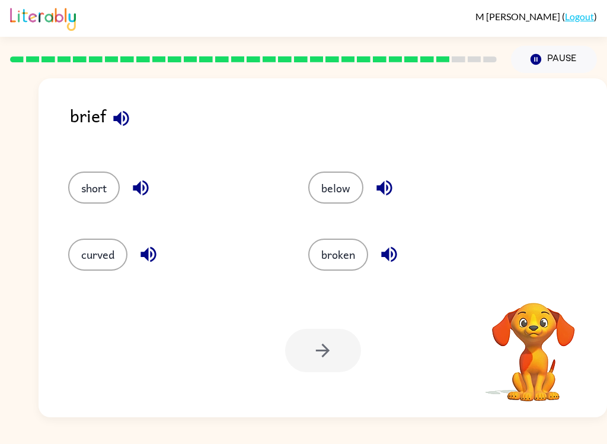
click at [123, 109] on icon "button" at bounding box center [121, 118] width 21 height 21
click at [126, 125] on icon "button" at bounding box center [120, 117] width 15 height 15
click at [147, 195] on icon "button" at bounding box center [140, 187] width 21 height 21
click at [150, 247] on icon "button" at bounding box center [148, 254] width 21 height 21
click at [394, 180] on icon "button" at bounding box center [384, 187] width 21 height 21
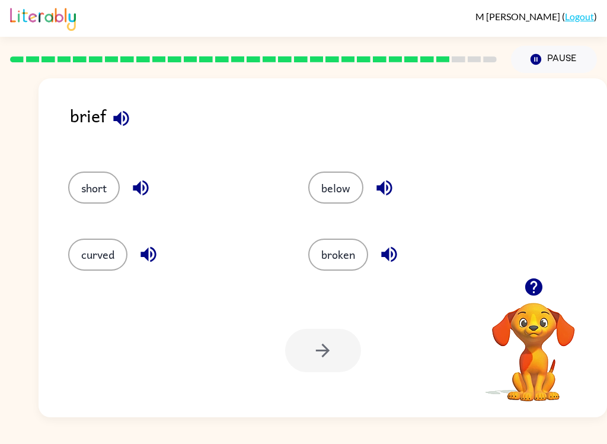
click at [401, 257] on button "button" at bounding box center [389, 254] width 30 height 30
click at [110, 181] on button "short" at bounding box center [94, 187] width 52 height 32
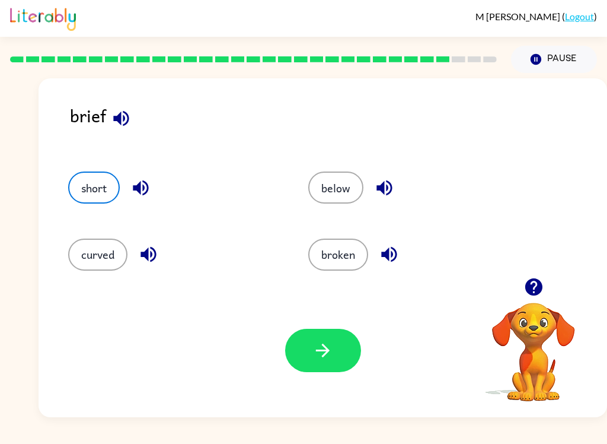
click at [331, 347] on icon "button" at bounding box center [322, 350] width 21 height 21
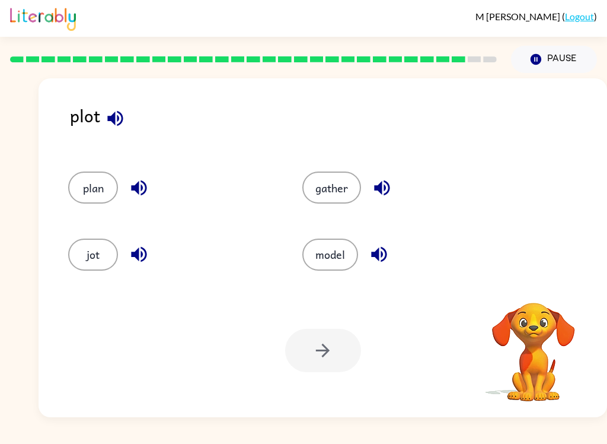
click at [121, 114] on icon "button" at bounding box center [114, 117] width 15 height 15
click at [146, 180] on icon "button" at bounding box center [139, 187] width 21 height 21
click at [143, 259] on icon "button" at bounding box center [138, 254] width 15 height 15
click at [396, 187] on button "button" at bounding box center [382, 188] width 30 height 30
click at [383, 245] on icon "button" at bounding box center [379, 254] width 21 height 21
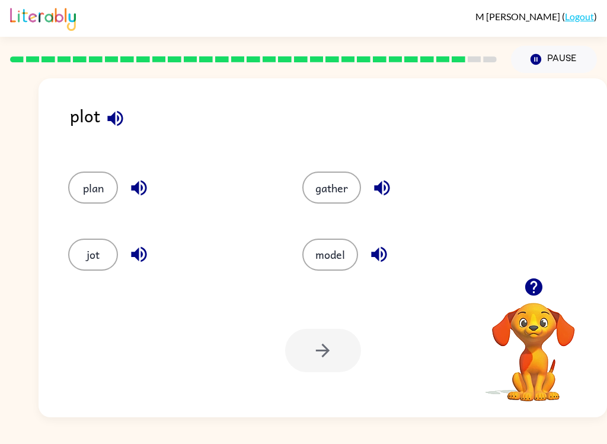
click at [104, 186] on button "plan" at bounding box center [93, 187] width 50 height 32
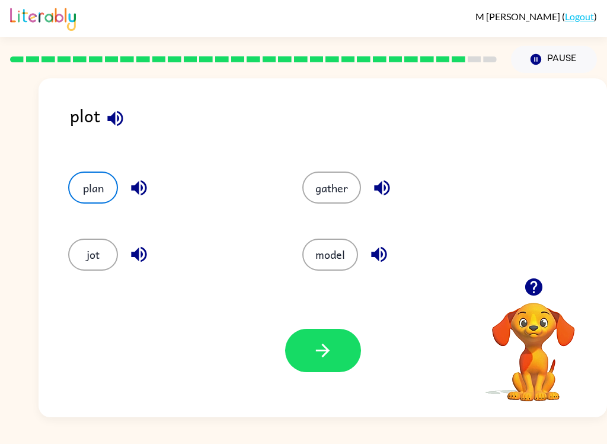
click at [314, 351] on icon "button" at bounding box center [322, 350] width 21 height 21
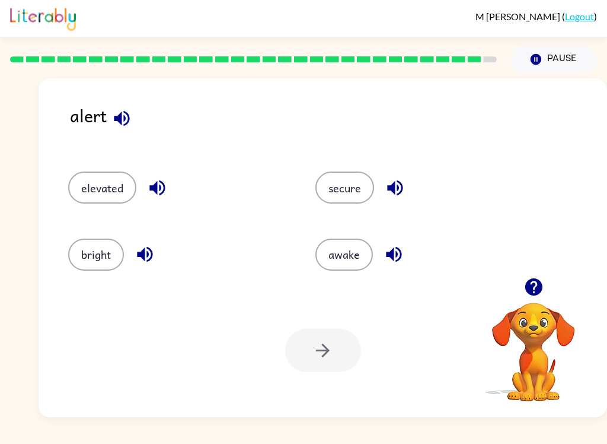
click at [123, 112] on icon "button" at bounding box center [121, 118] width 21 height 21
click at [165, 193] on icon "button" at bounding box center [157, 187] width 21 height 21
click at [154, 254] on icon "button" at bounding box center [145, 254] width 21 height 21
click at [408, 184] on button "button" at bounding box center [395, 188] width 30 height 30
click at [394, 259] on icon "button" at bounding box center [394, 254] width 21 height 21
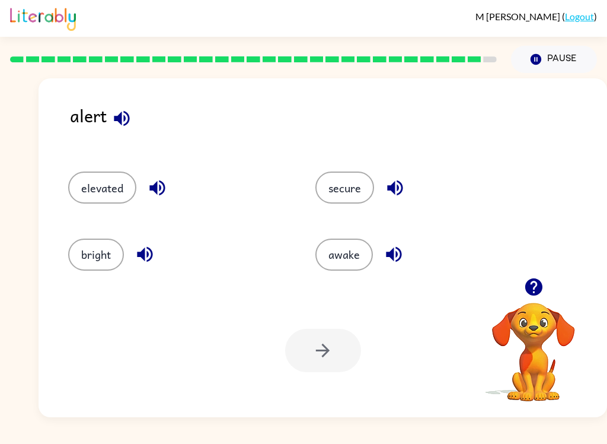
click at [346, 266] on button "awake" at bounding box center [344, 254] width 58 height 32
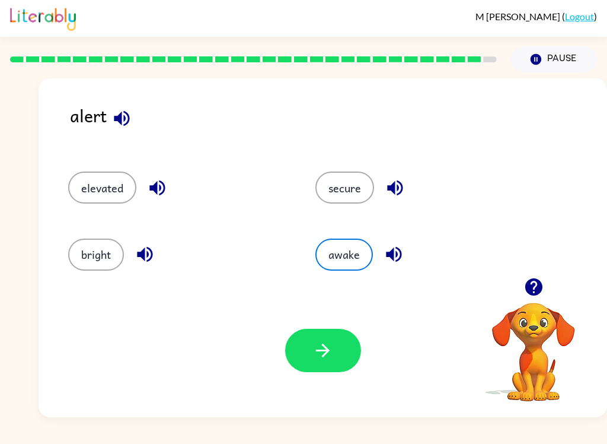
click at [327, 359] on icon "button" at bounding box center [322, 350] width 21 height 21
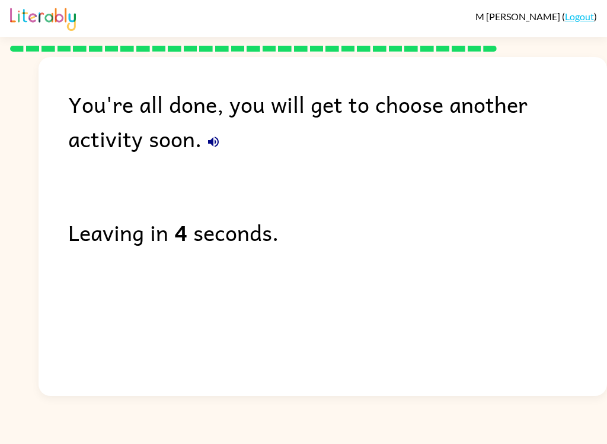
click at [202, 134] on button "button" at bounding box center [214, 142] width 24 height 24
